Goal: Use online tool/utility

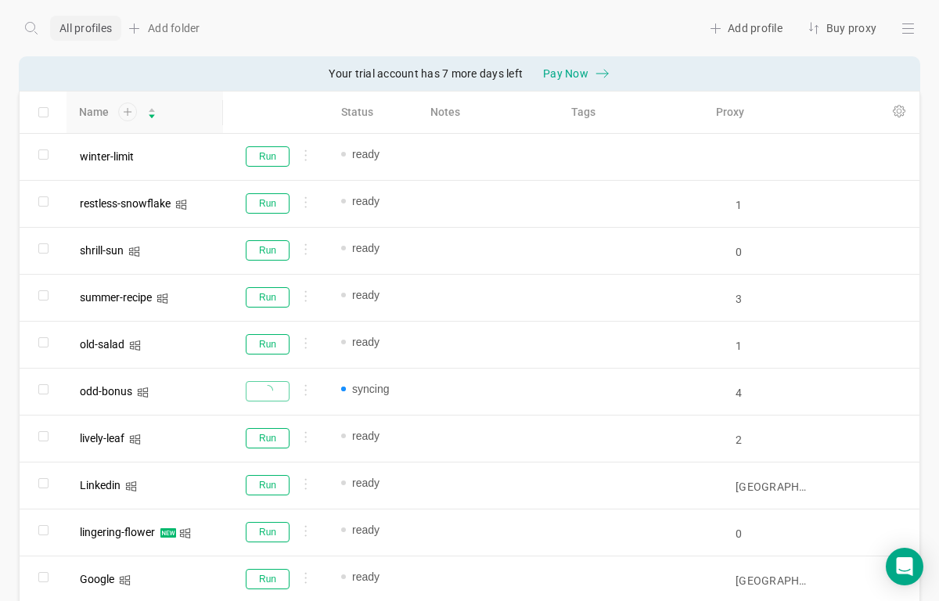
click at [131, 115] on icon at bounding box center [127, 111] width 20 height 19
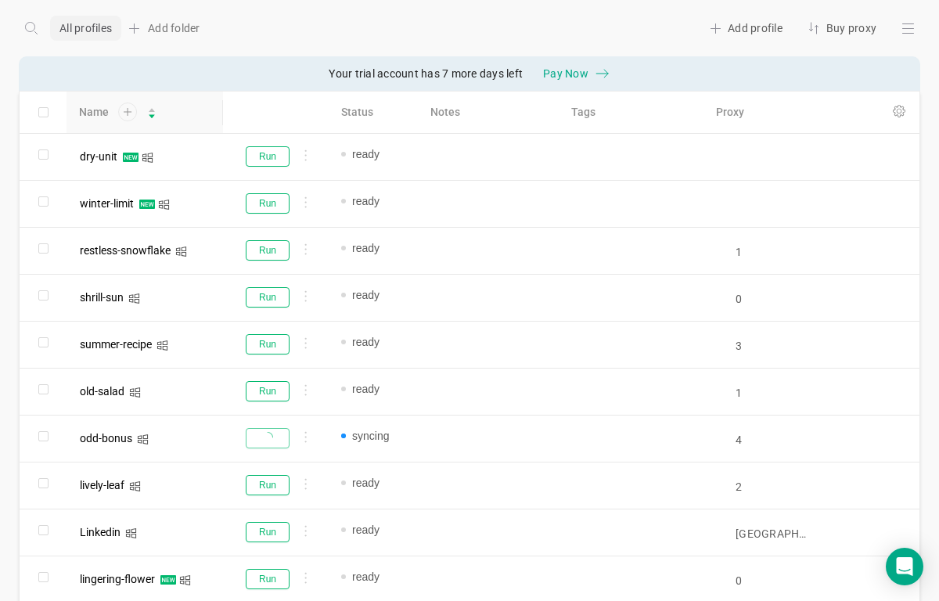
click at [131, 115] on icon at bounding box center [127, 111] width 20 height 19
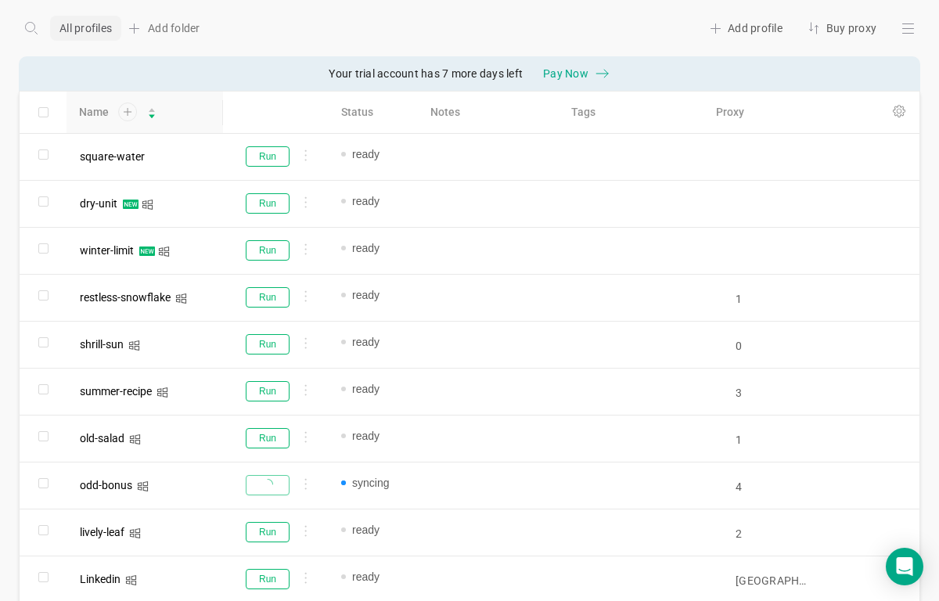
click at [131, 115] on icon at bounding box center [127, 111] width 20 height 19
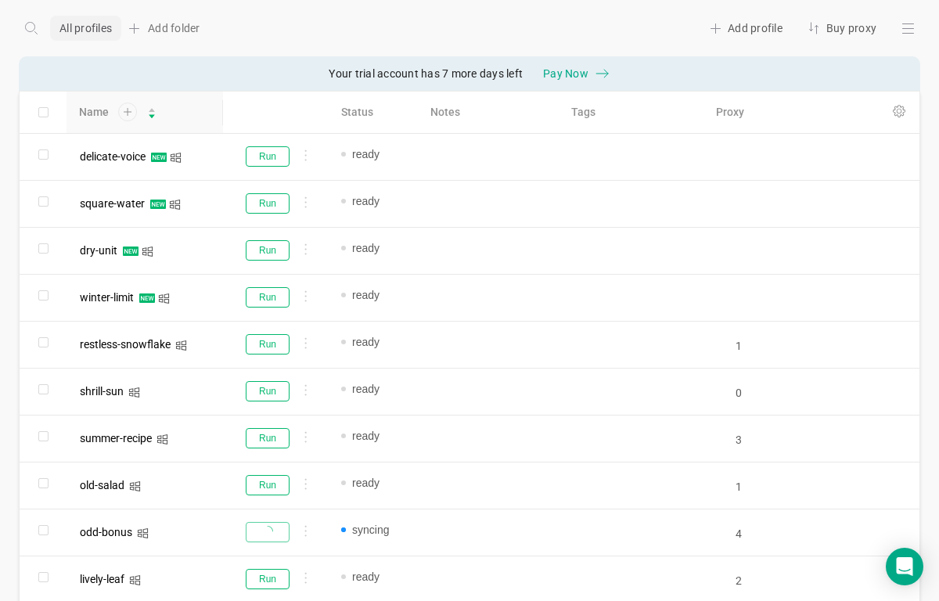
click at [131, 115] on icon at bounding box center [127, 111] width 20 height 19
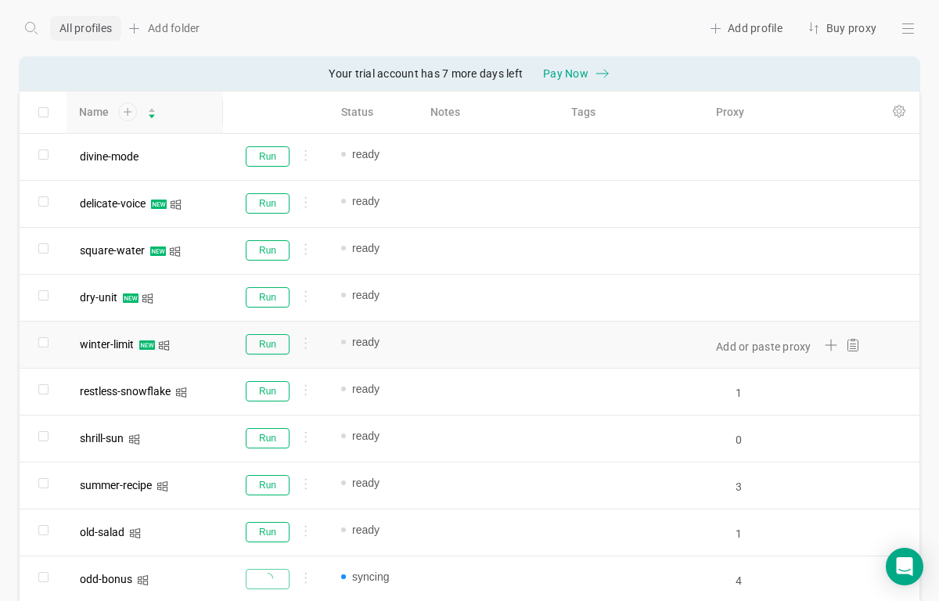
click at [726, 367] on div "Add or paste proxy" at bounding box center [785, 344] width 174 height 46
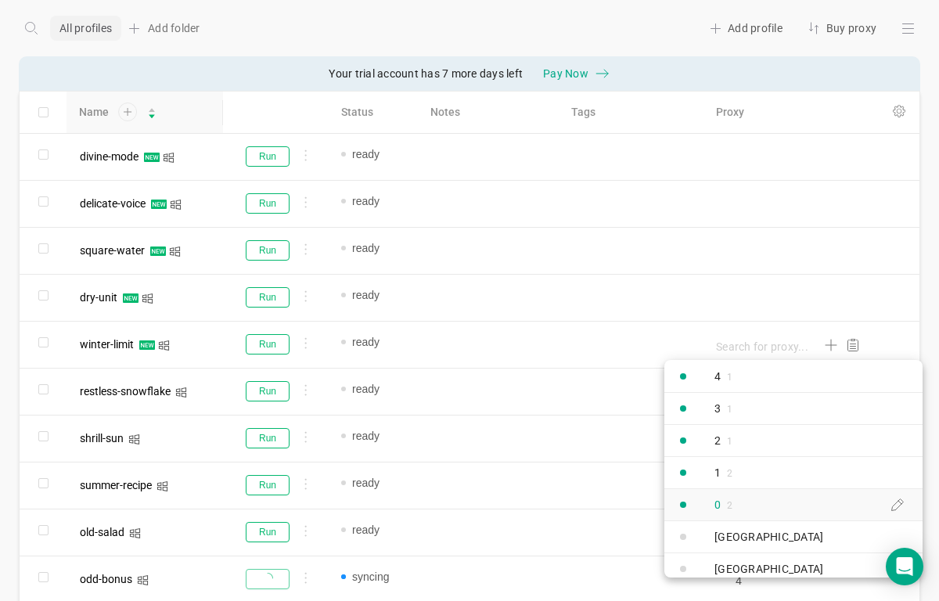
click at [754, 508] on link "0 2" at bounding box center [793, 504] width 258 height 32
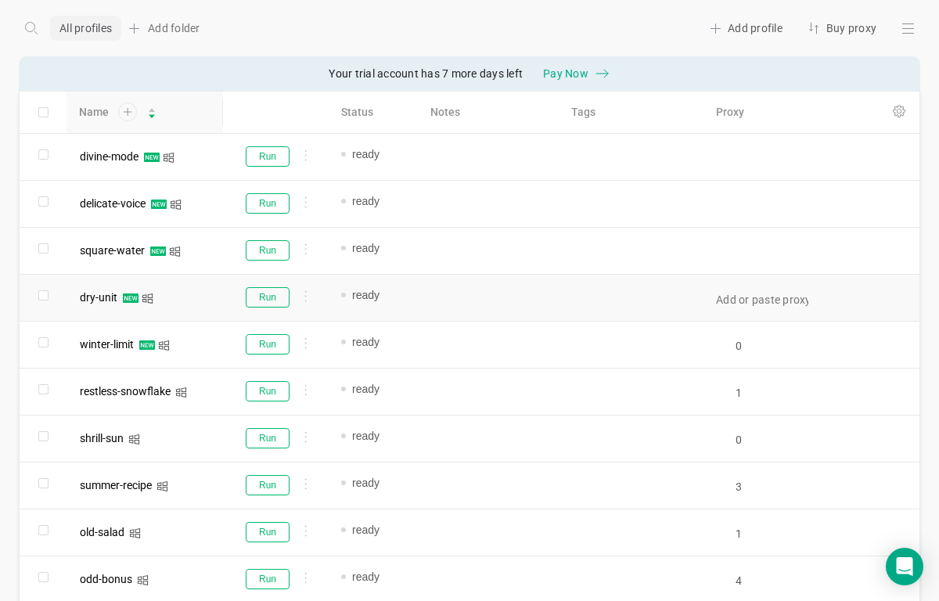
type input "0"
click at [727, 311] on div "Add or paste proxy" at bounding box center [785, 298] width 174 height 46
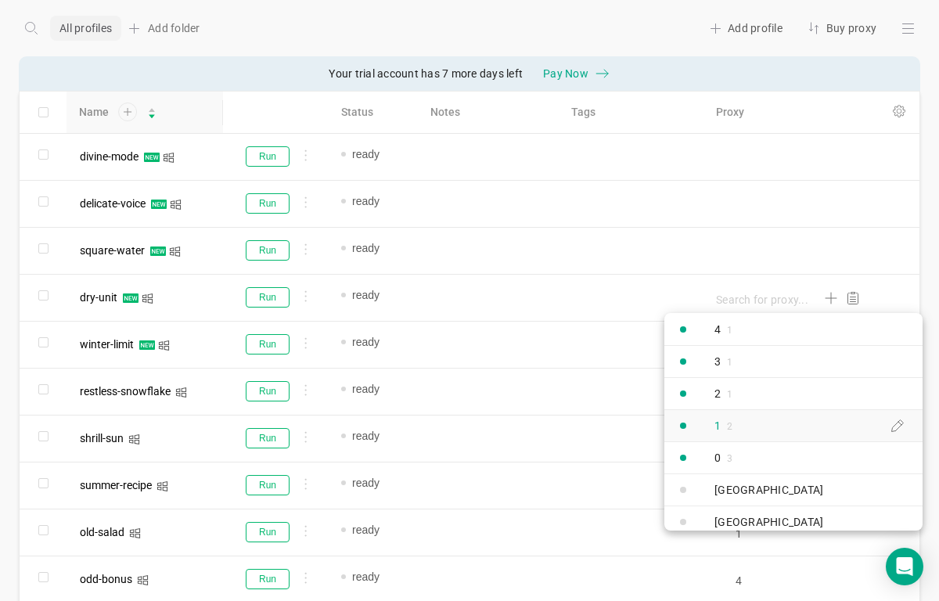
click at [749, 418] on link "1 2" at bounding box center [793, 425] width 258 height 32
type input "1"
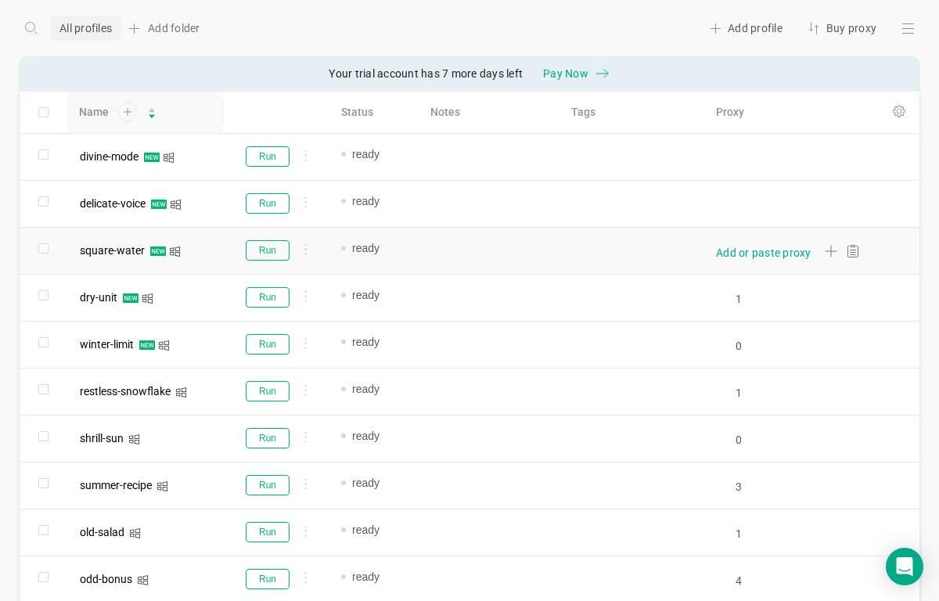
click at [738, 254] on div "Add or paste proxy" at bounding box center [763, 253] width 95 height 16
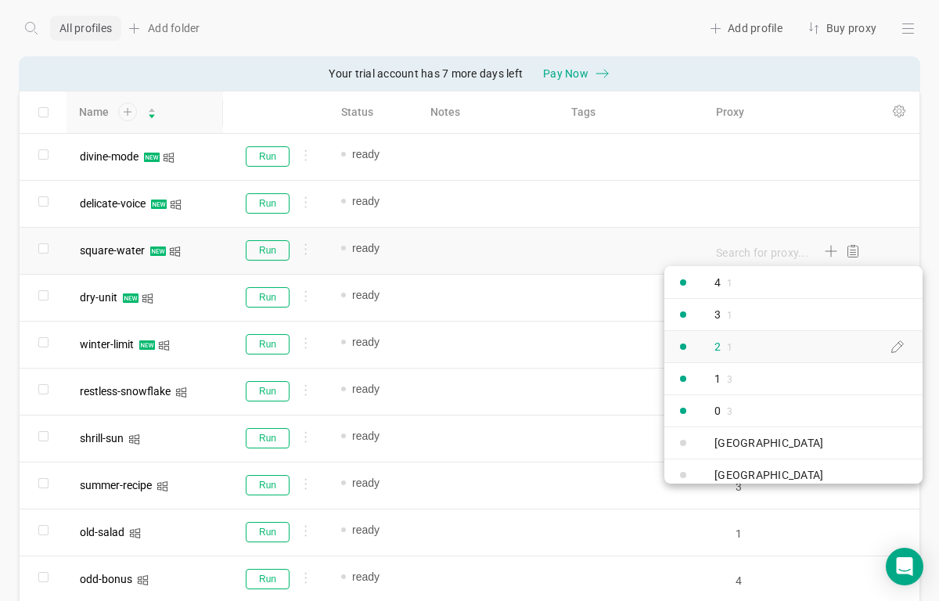
click at [746, 347] on link "2 1" at bounding box center [793, 346] width 258 height 32
type input "2"
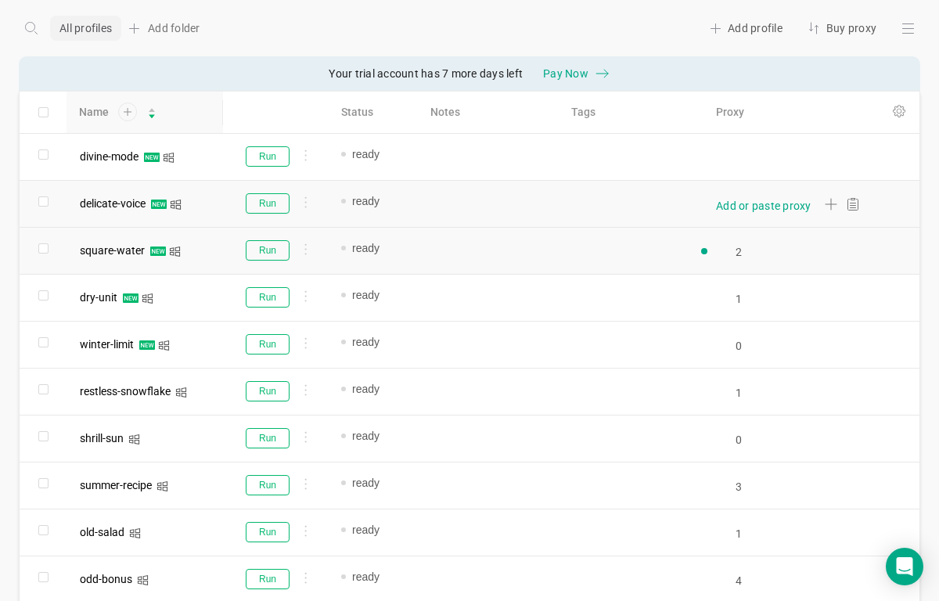
click at [753, 209] on div "Add or paste proxy" at bounding box center [763, 206] width 95 height 16
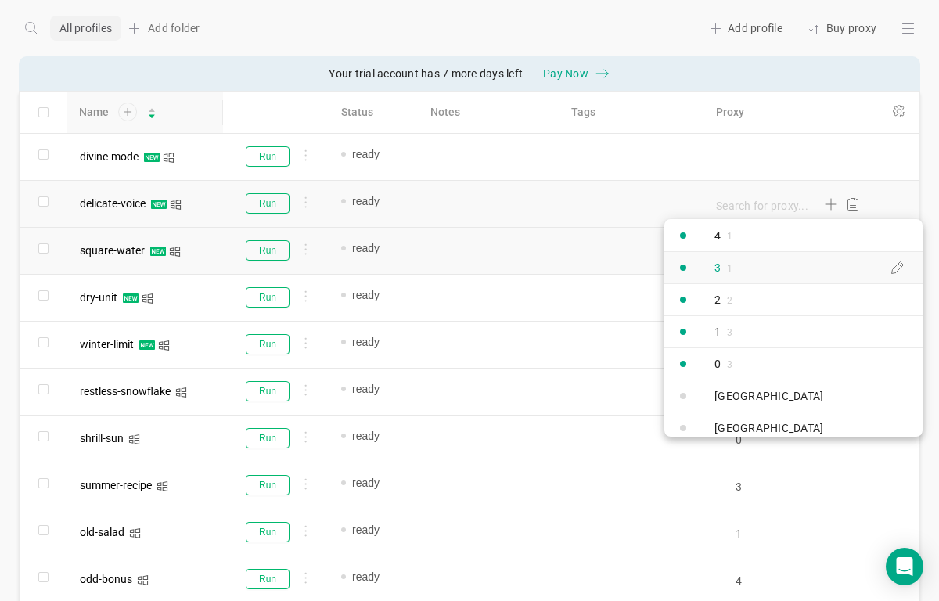
click at [743, 266] on div "3 1" at bounding box center [704, 267] width 81 height 28
type input "3"
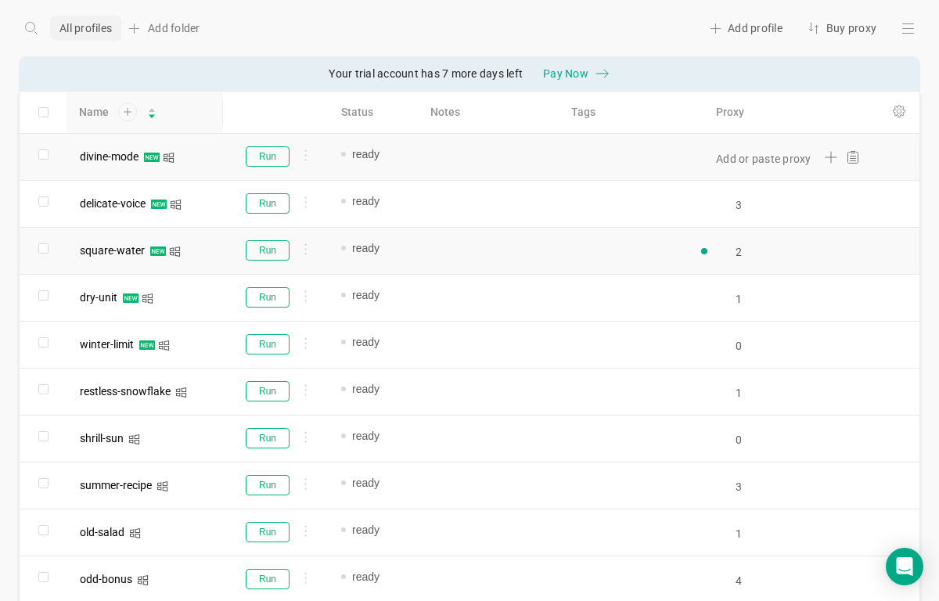
click at [745, 171] on div "Add or paste proxy" at bounding box center [785, 157] width 174 height 46
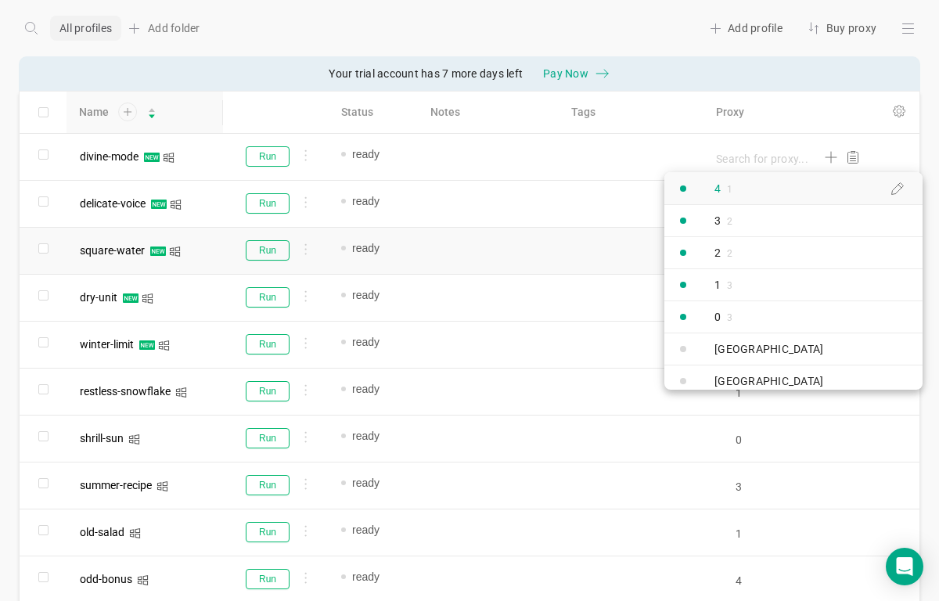
click at [740, 193] on div "4 1" at bounding box center [704, 188] width 81 height 28
type input "4"
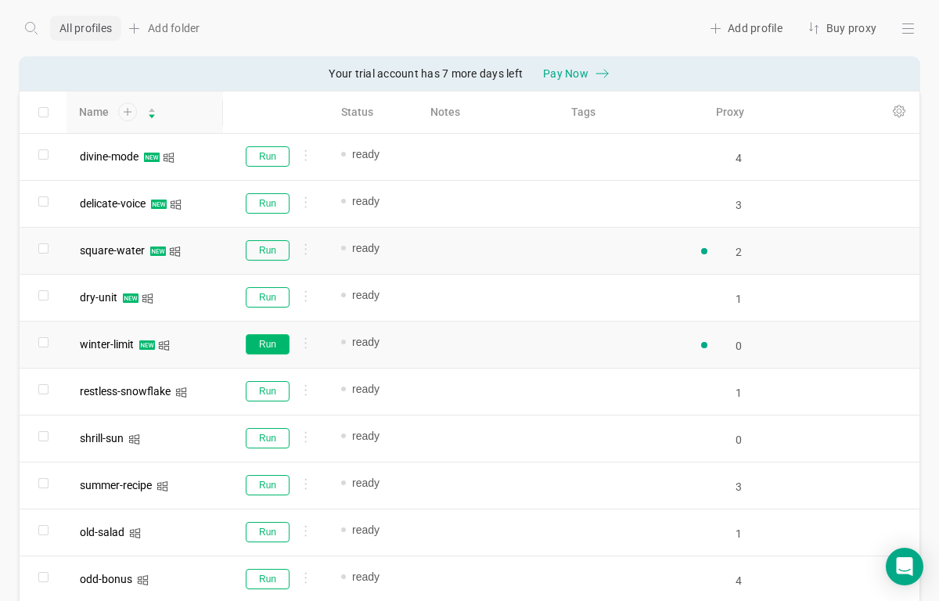
click at [271, 340] on button "Run" at bounding box center [268, 344] width 44 height 20
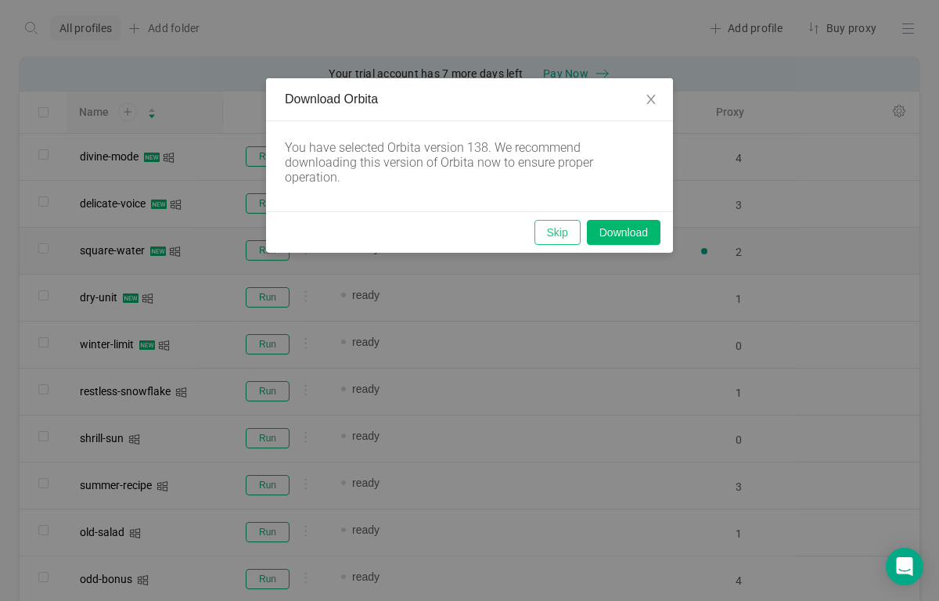
click at [558, 225] on button "Skip" at bounding box center [557, 232] width 46 height 25
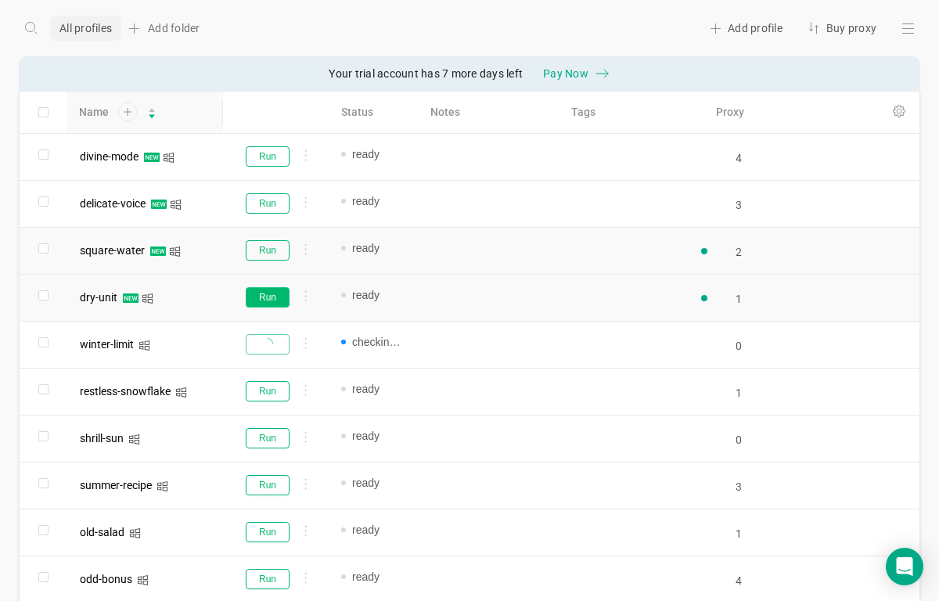
click at [277, 298] on button "Run" at bounding box center [268, 297] width 44 height 20
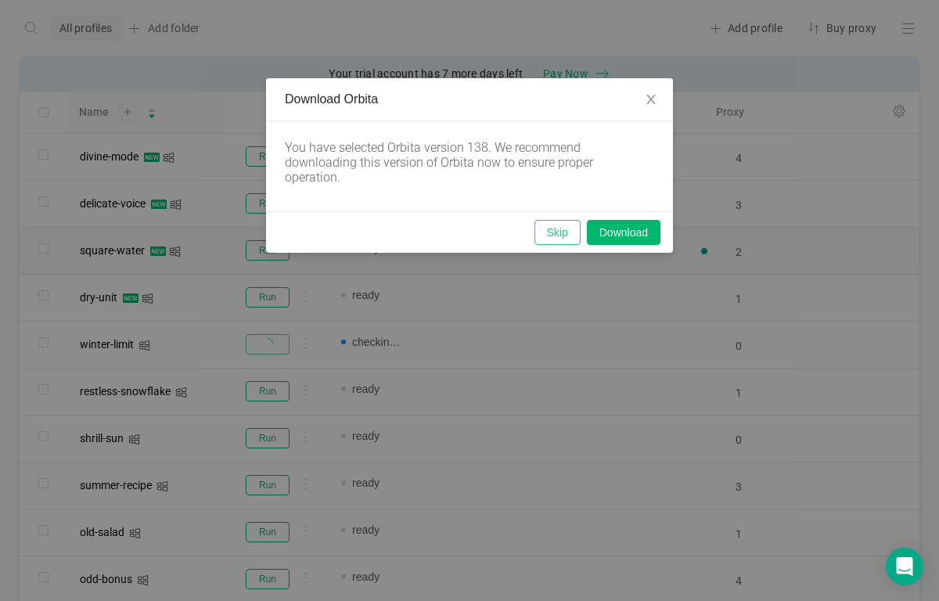
click at [559, 231] on button "Skip" at bounding box center [557, 232] width 46 height 25
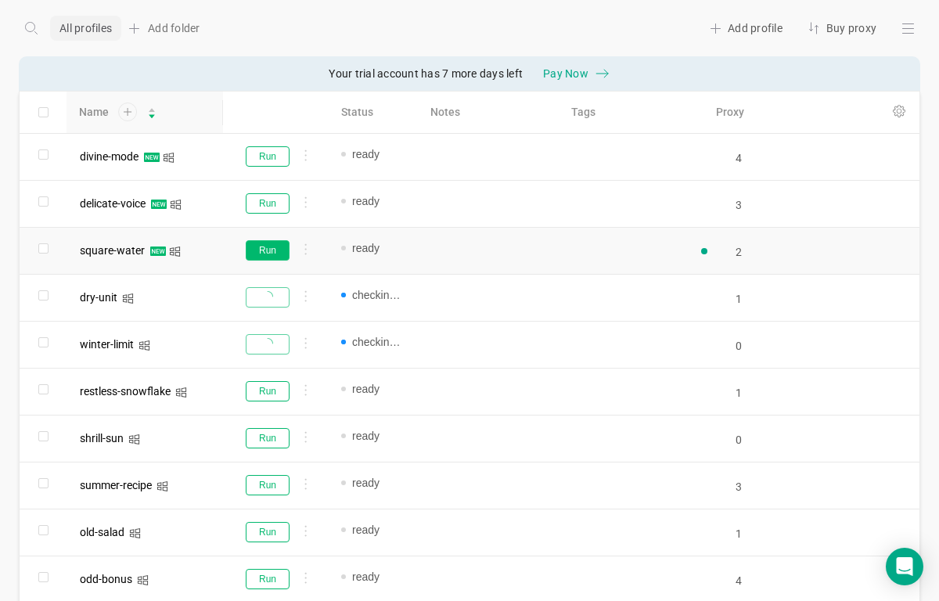
click at [257, 255] on button "Run" at bounding box center [268, 250] width 44 height 20
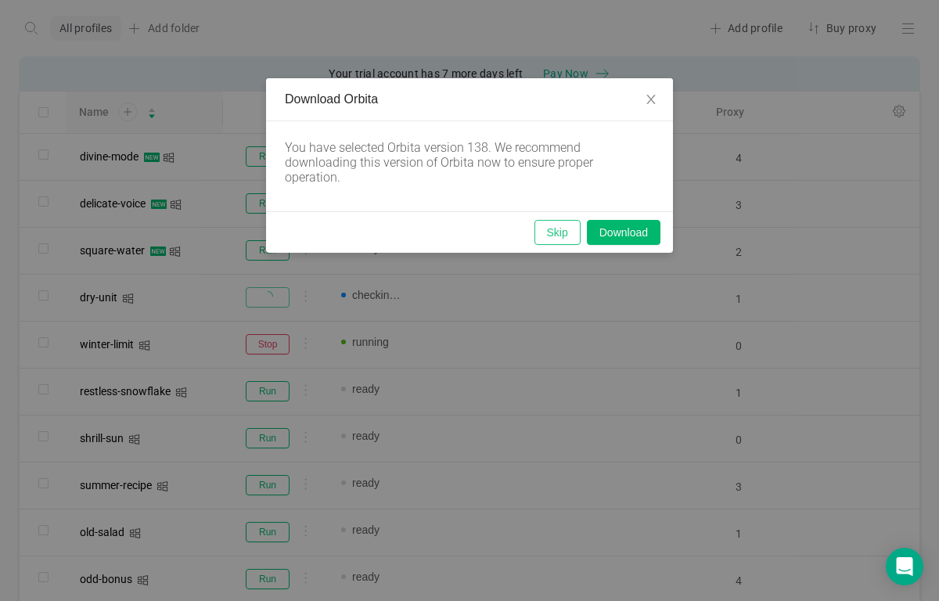
click at [555, 231] on button "Skip" at bounding box center [557, 232] width 46 height 25
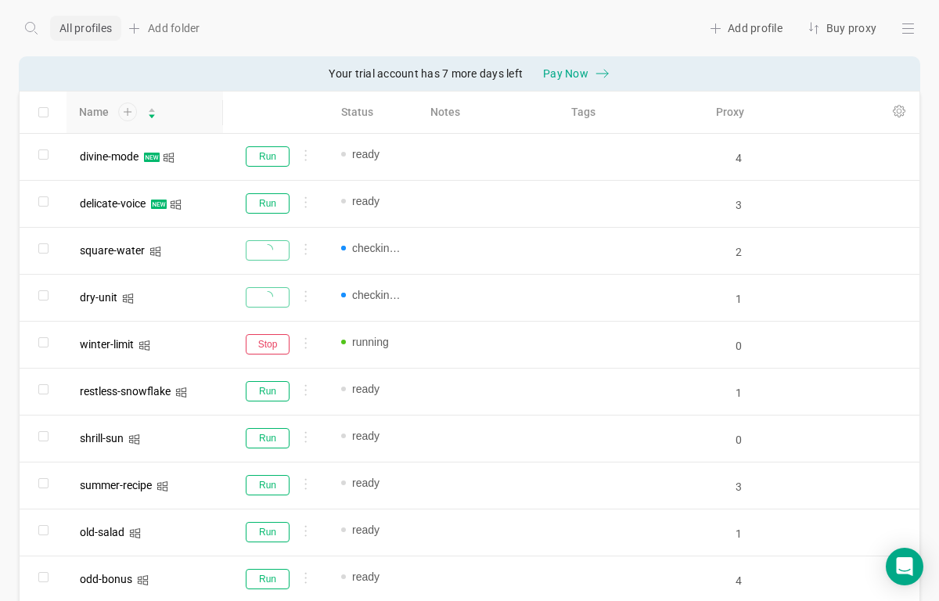
click at [256, 202] on body "Back to all profiles All profiles Add folder Add profile Buy proxy Your trial a…" at bounding box center [469, 300] width 939 height 601
click at [275, 207] on button "Run" at bounding box center [268, 203] width 44 height 20
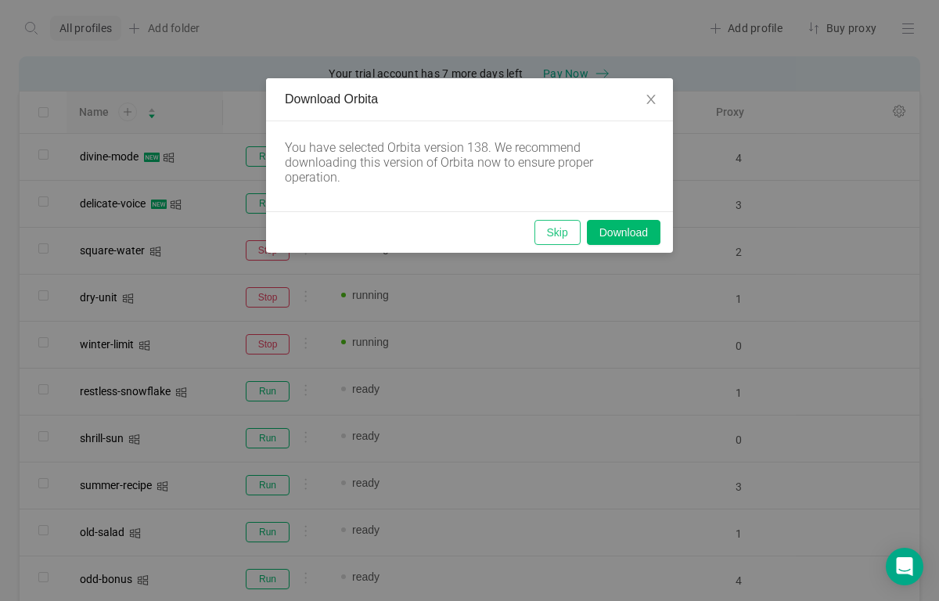
click at [553, 232] on button "Skip" at bounding box center [557, 232] width 46 height 25
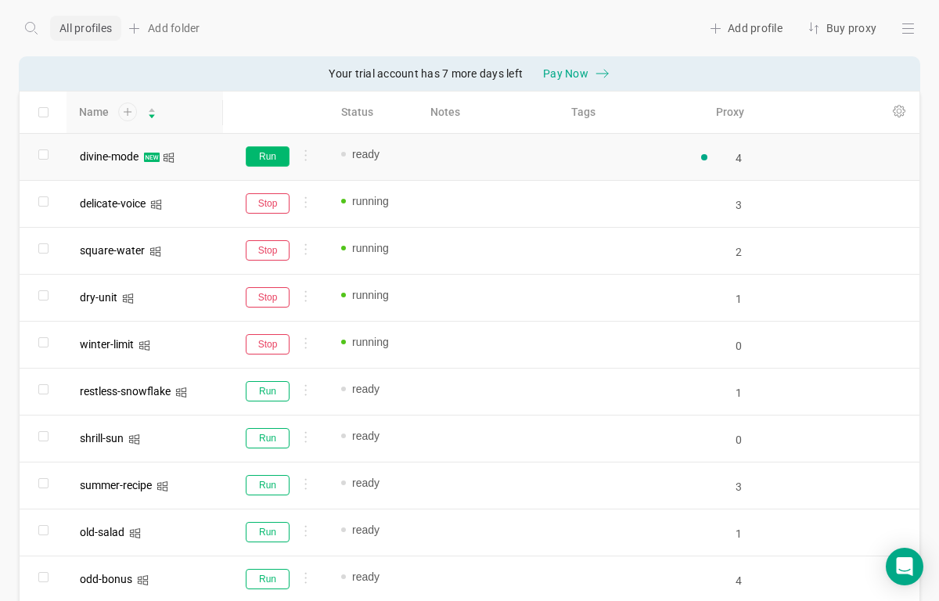
click at [268, 160] on button "Run" at bounding box center [268, 156] width 44 height 20
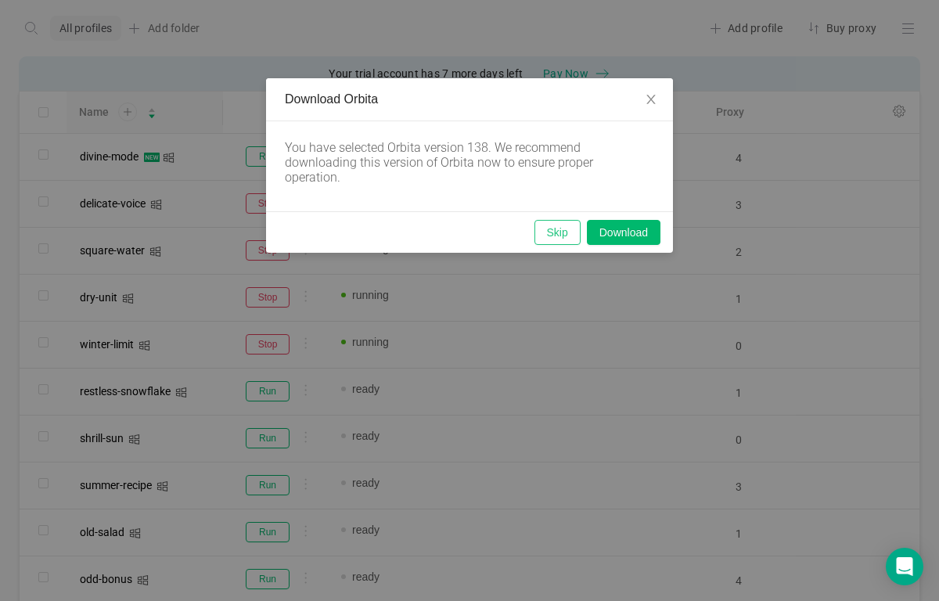
click at [556, 228] on button "Skip" at bounding box center [557, 232] width 46 height 25
